Goal: Navigation & Orientation: Find specific page/section

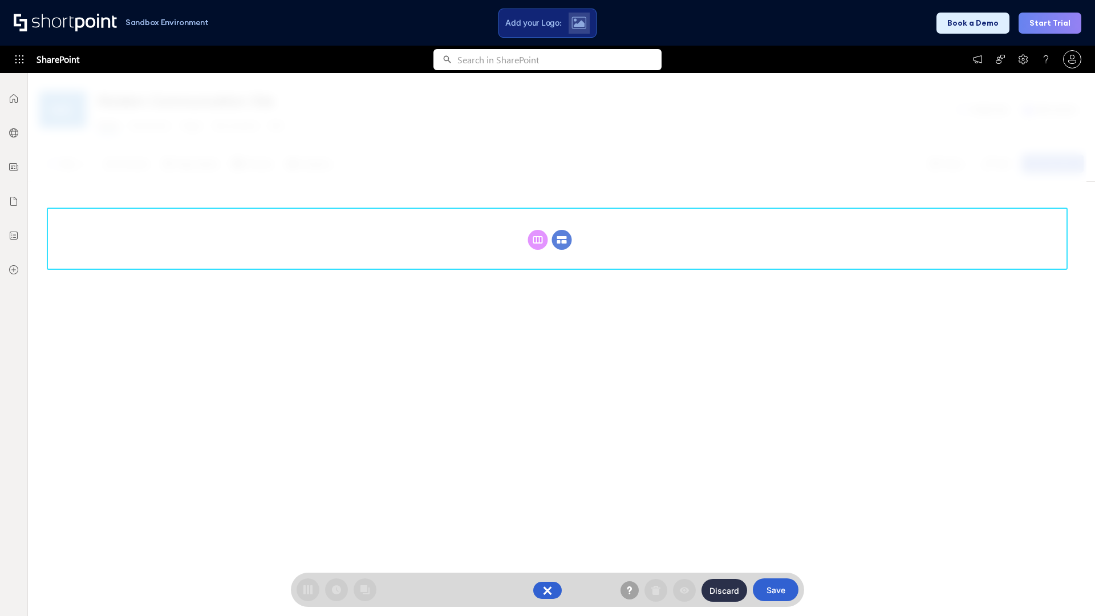
scroll to position [157, 0]
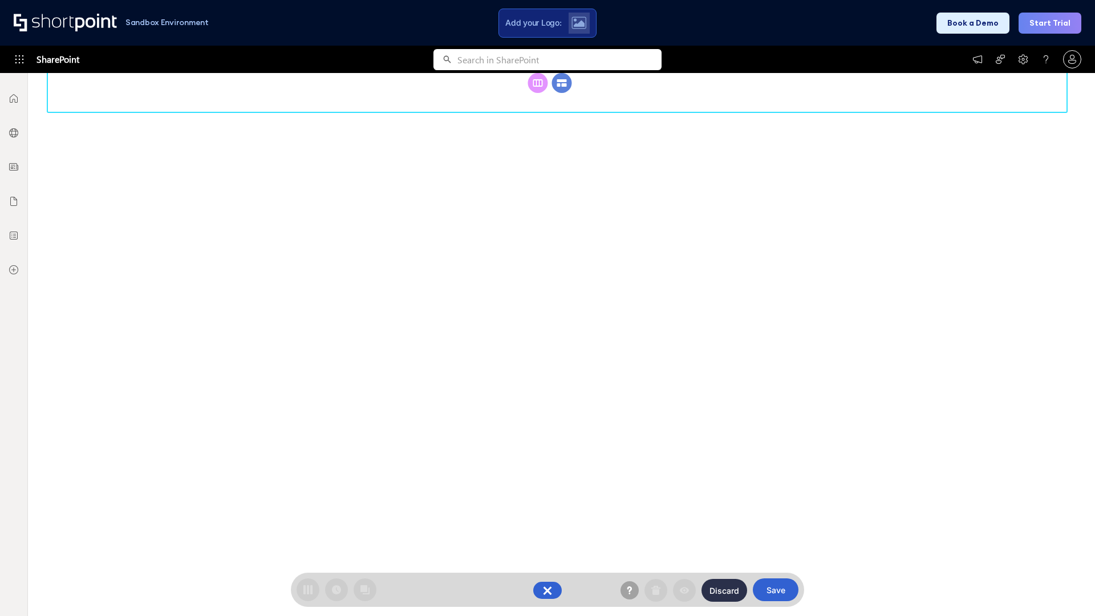
click at [562, 93] on circle at bounding box center [562, 83] width 20 height 20
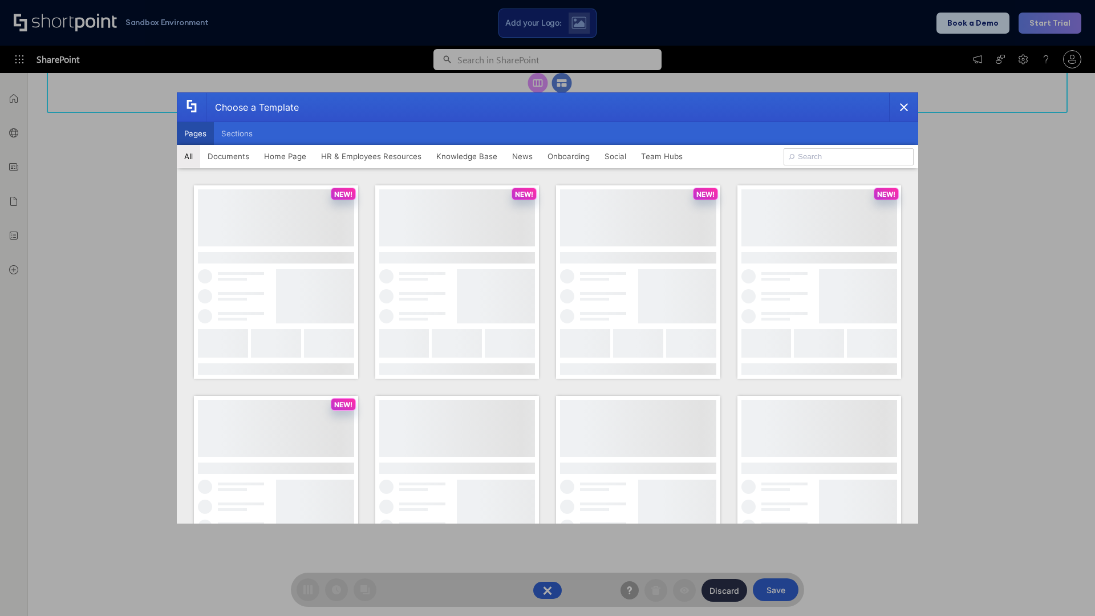
scroll to position [0, 0]
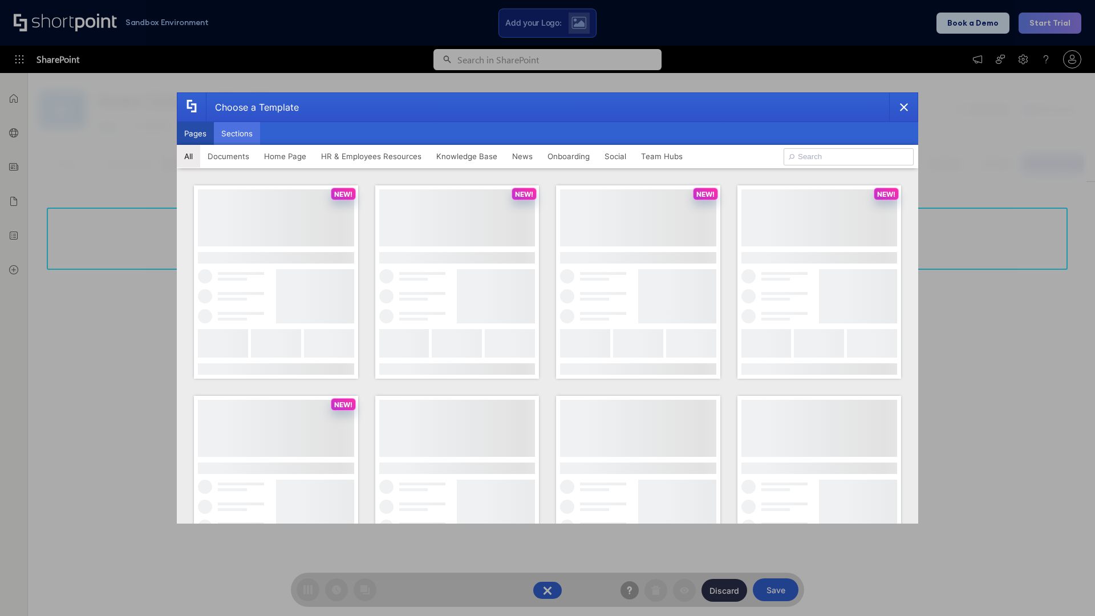
click at [237, 133] on button "Sections" at bounding box center [237, 133] width 46 height 23
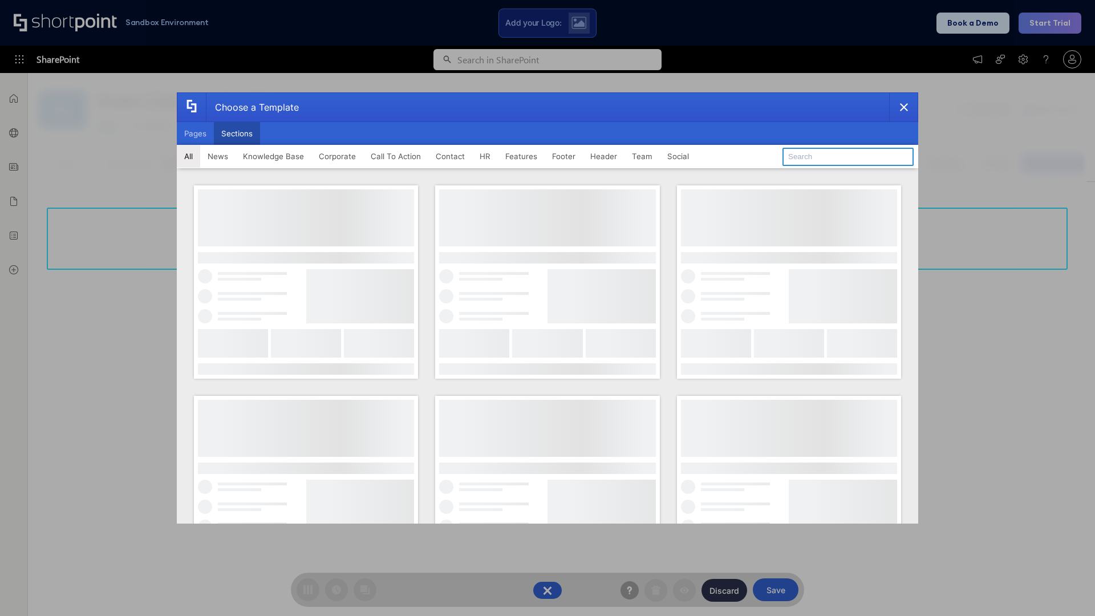
type input "Search"
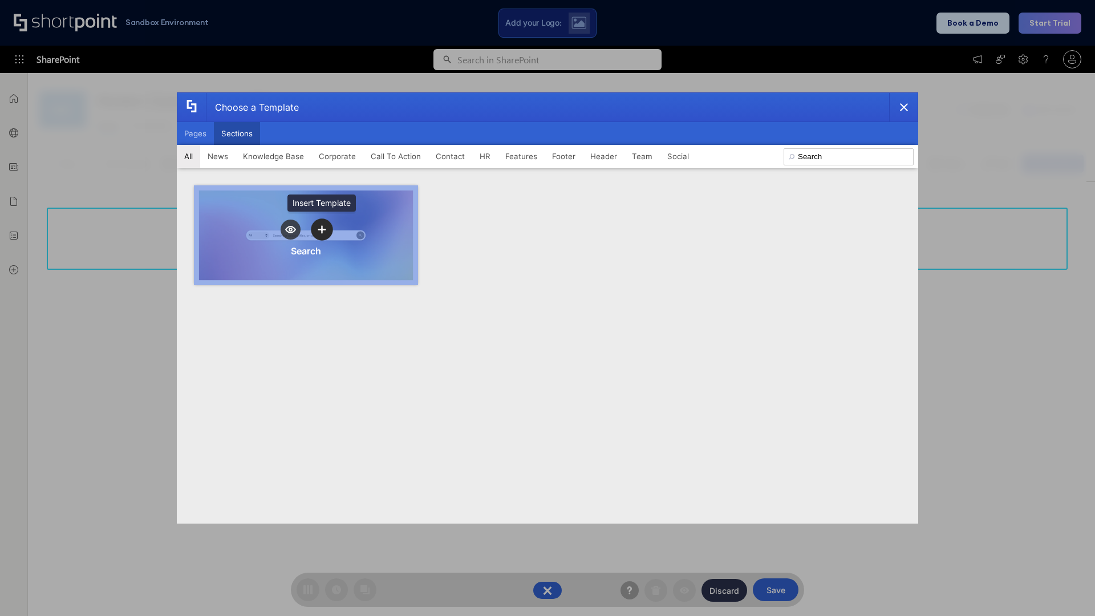
click at [322, 229] on icon "template selector" at bounding box center [322, 230] width 8 height 8
